Goal: Information Seeking & Learning: Check status

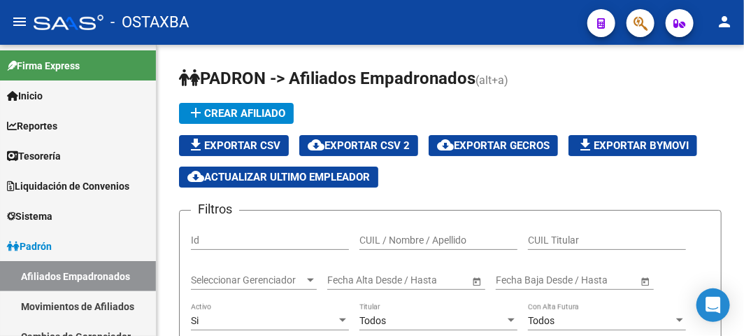
click at [269, 14] on div "- OSTAXBA" at bounding box center [305, 22] width 543 height 31
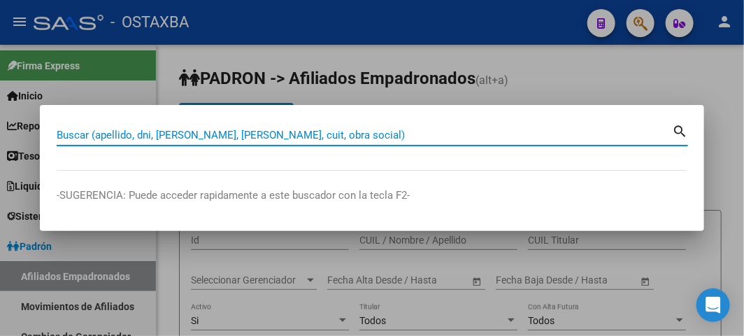
paste input "20222097461"
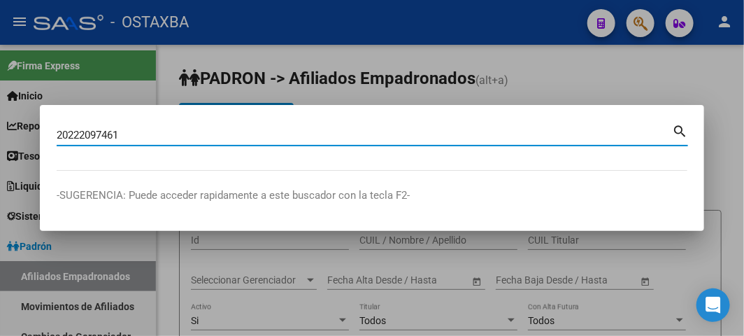
type input "20222097461"
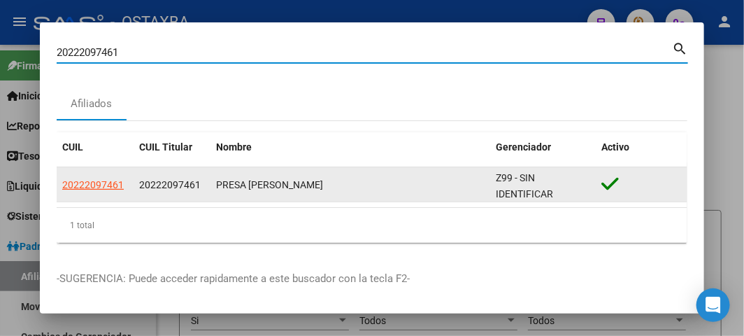
click at [93, 172] on datatable-body-cell "20222097461" at bounding box center [95, 184] width 77 height 34
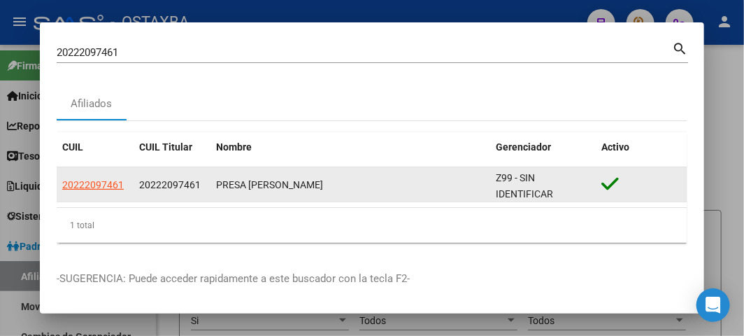
click at [94, 175] on datatable-body-cell "20222097461" at bounding box center [95, 184] width 77 height 34
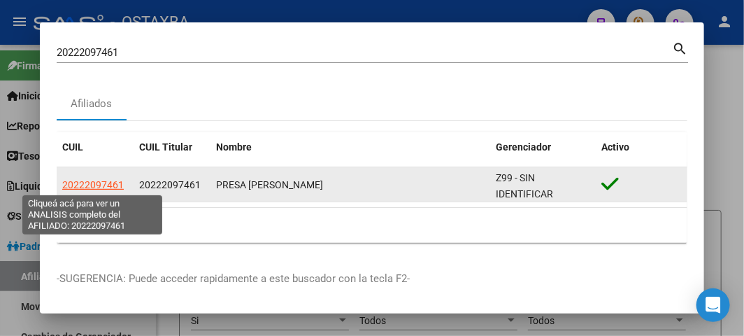
click at [96, 180] on span "20222097461" at bounding box center [93, 184] width 62 height 11
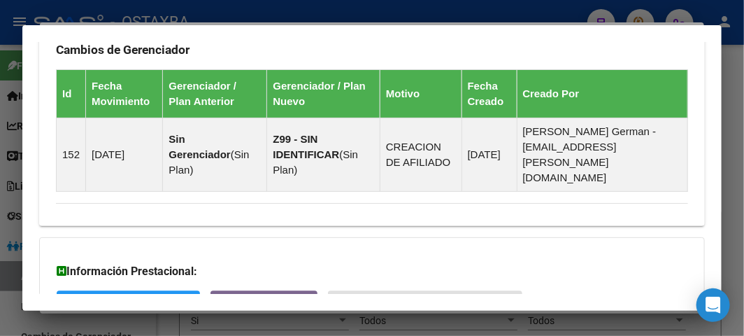
scroll to position [1161, 0]
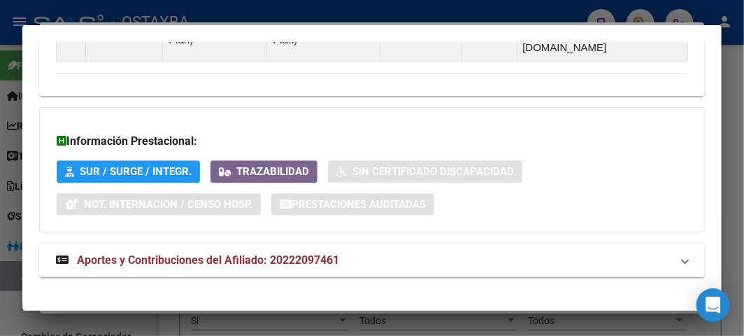
click at [248, 243] on mat-expansion-panel-header "Aportes y Contribuciones del Afiliado: 20222097461" at bounding box center [372, 260] width 666 height 34
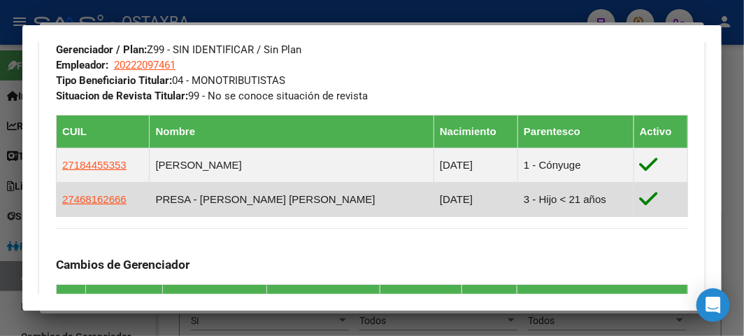
scroll to position [854, 0]
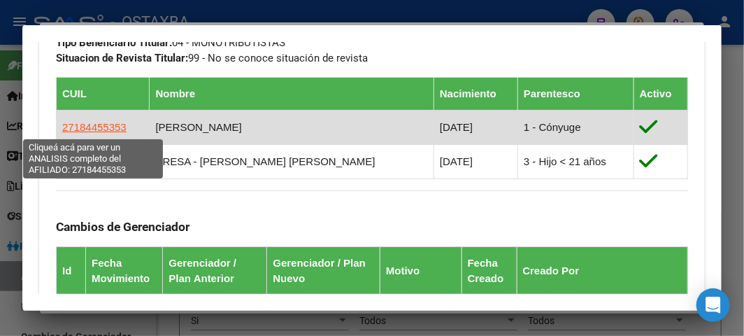
click at [99, 128] on span "27184455353" at bounding box center [94, 127] width 64 height 12
type textarea "27184455353"
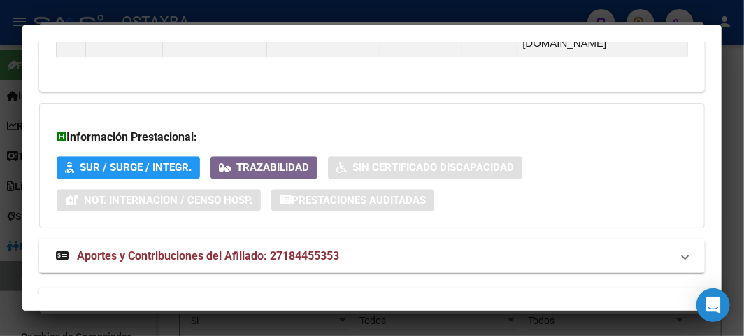
scroll to position [1210, 0]
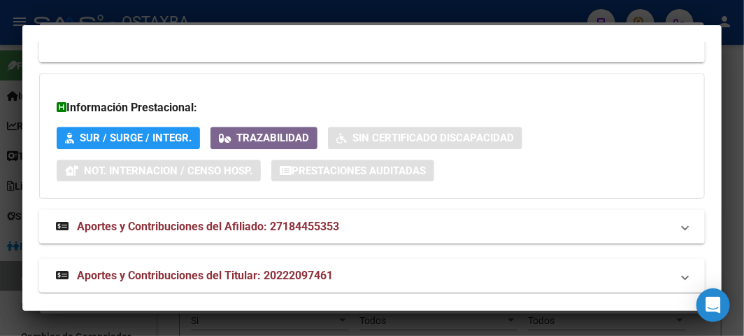
click at [218, 269] on span "Aportes y Contribuciones del Titular: 20222097461" at bounding box center [205, 275] width 256 height 13
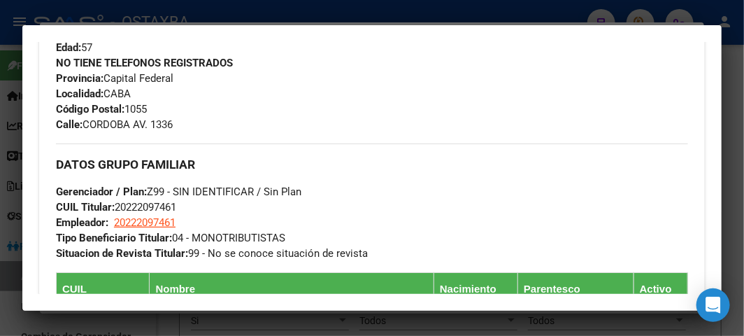
scroll to position [597, 0]
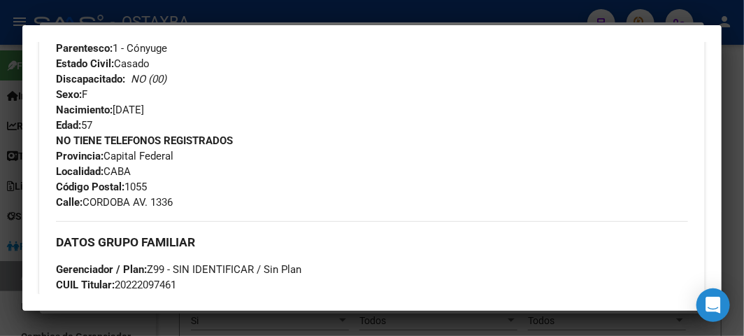
click at [157, 13] on div at bounding box center [372, 168] width 744 height 336
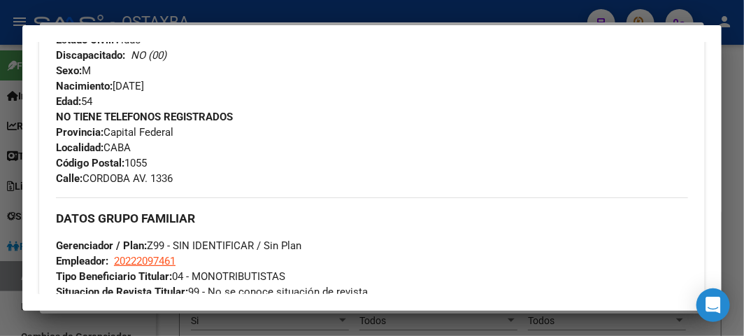
scroll to position [543, 0]
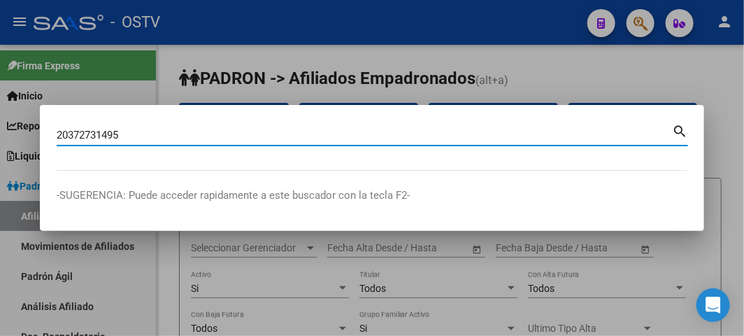
type input "20372731495"
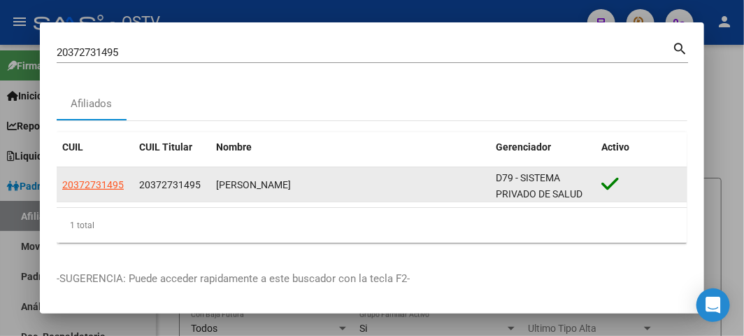
click at [115, 192] on app-link-go-to "20372731495" at bounding box center [93, 185] width 62 height 16
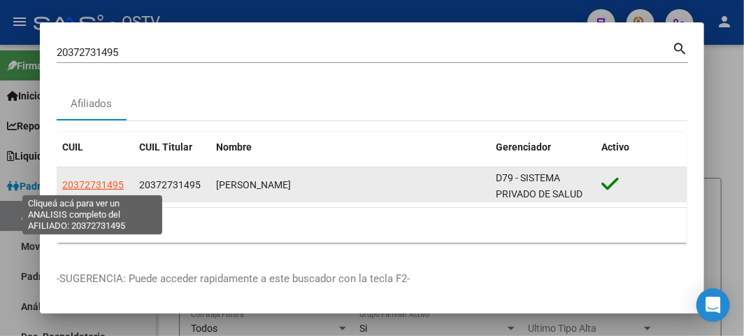
click at [108, 185] on span "20372731495" at bounding box center [93, 184] width 62 height 11
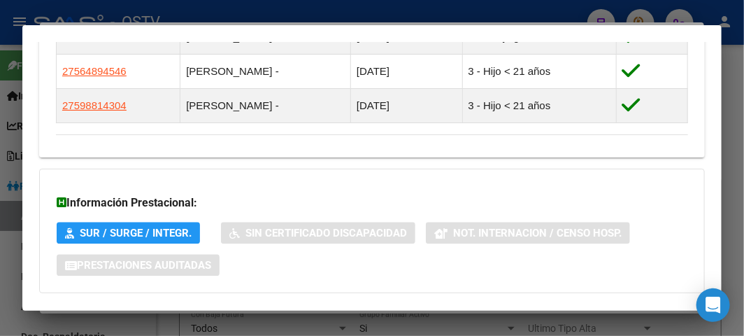
scroll to position [1078, 0]
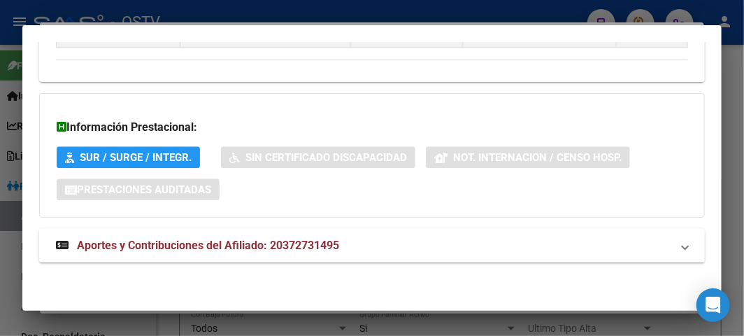
click at [185, 239] on span "Aportes y Contribuciones del Afiliado: 20372731495" at bounding box center [208, 245] width 262 height 13
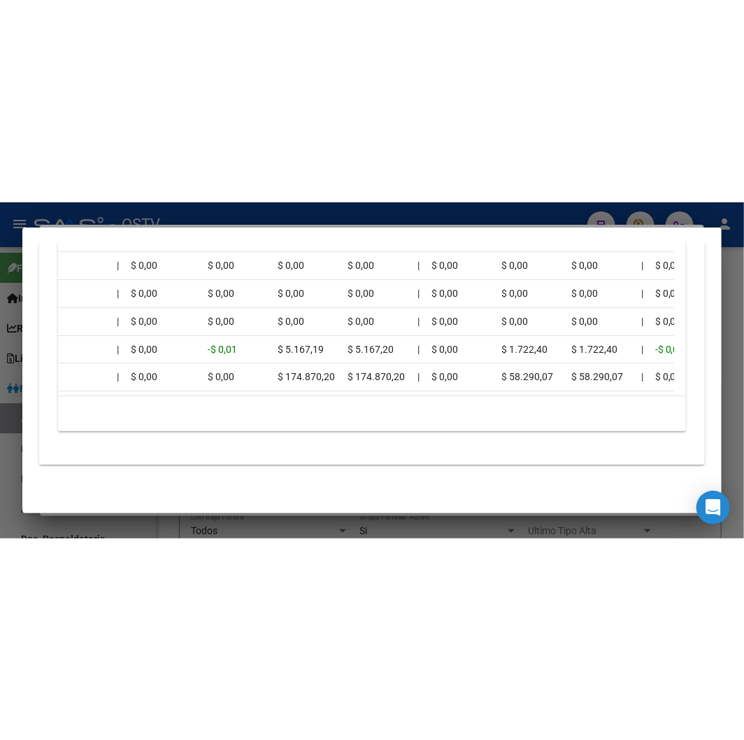
scroll to position [1316, 0]
